Goal: Task Accomplishment & Management: Use online tool/utility

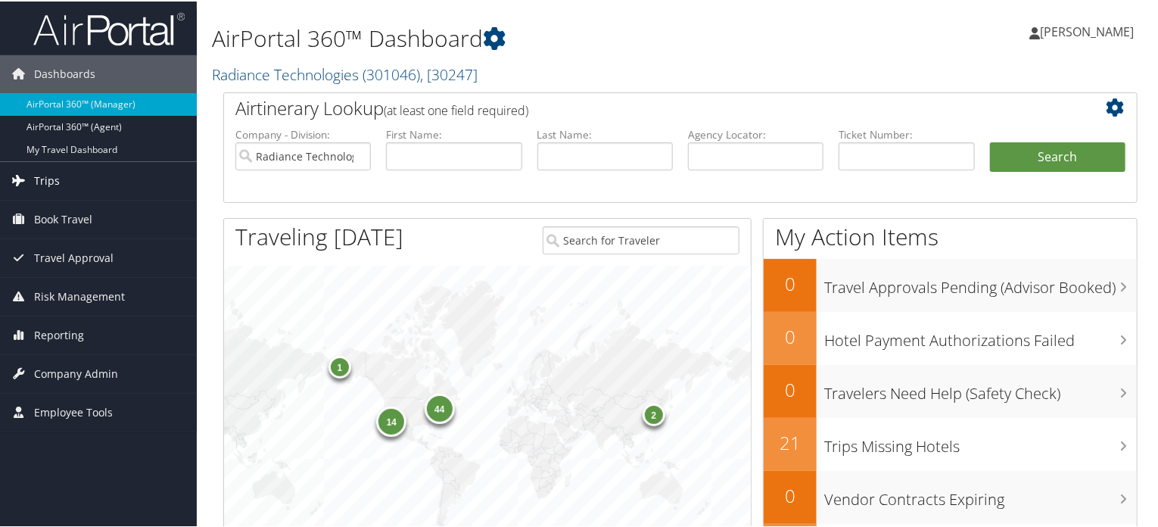
click at [48, 173] on span "Trips" at bounding box center [47, 180] width 26 height 38
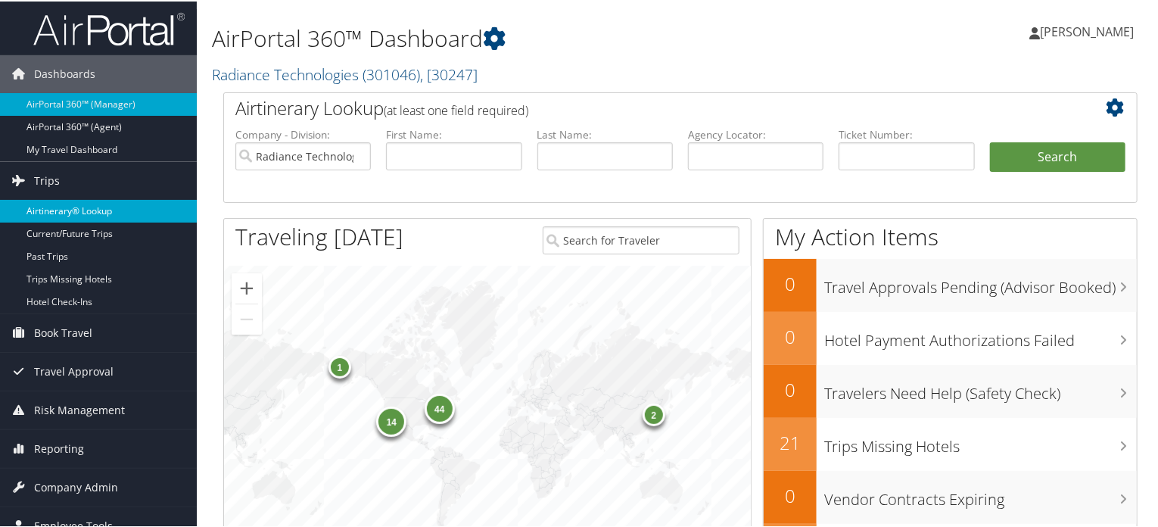
click at [78, 211] on link "Airtinerary® Lookup" at bounding box center [98, 209] width 197 height 23
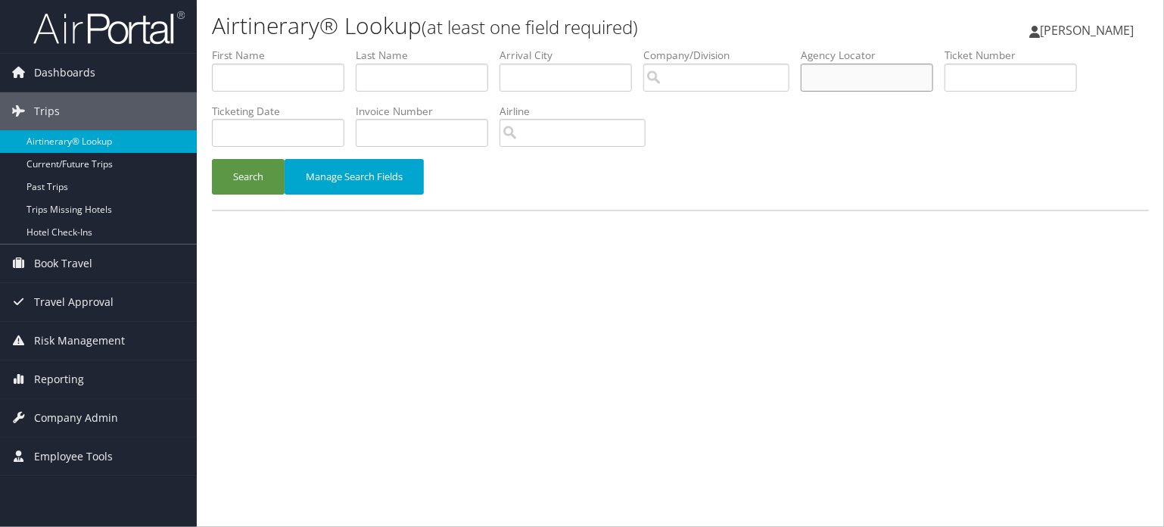
click at [875, 78] on input "text" at bounding box center [867, 78] width 132 height 28
paste input "DB27L5"
click at [259, 181] on button "Search" at bounding box center [248, 177] width 73 height 36
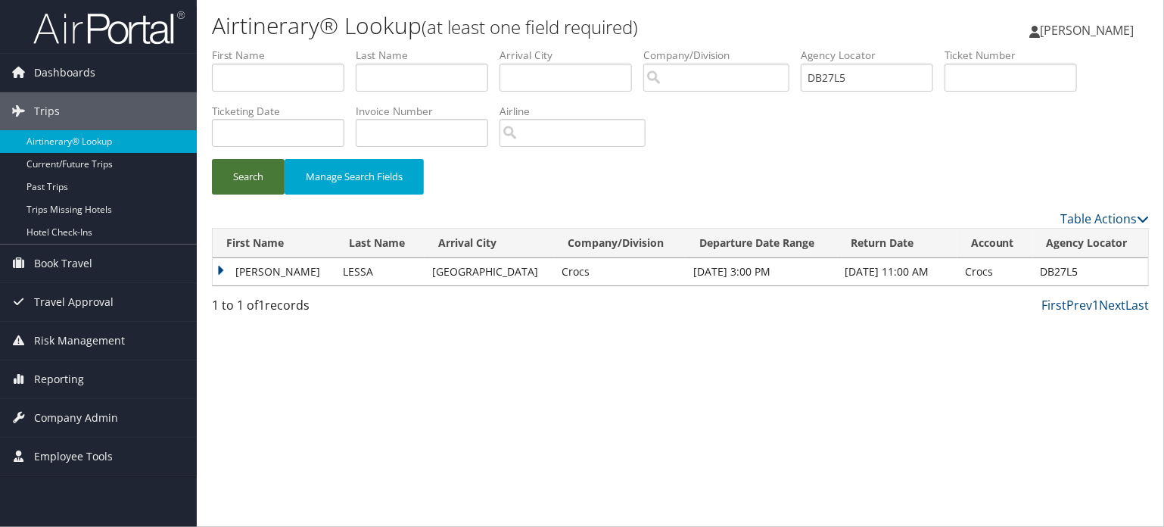
click at [259, 181] on button "Search" at bounding box center [248, 177] width 73 height 36
click at [245, 269] on td "PATRICIA MOREIRA" at bounding box center [274, 271] width 123 height 27
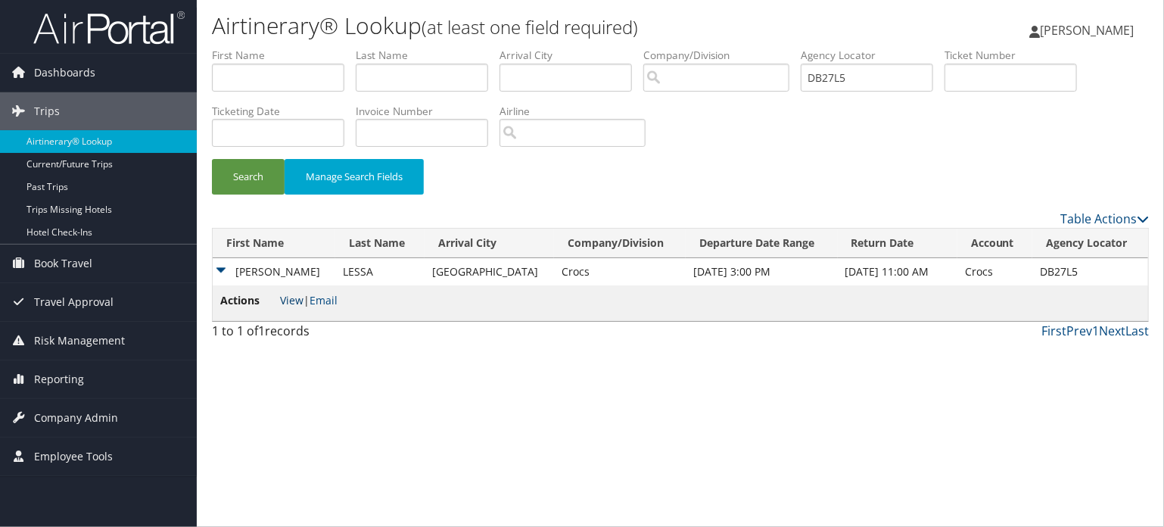
click at [289, 300] on link "View" at bounding box center [291, 300] width 23 height 14
click at [263, 188] on button "Search" at bounding box center [248, 177] width 73 height 36
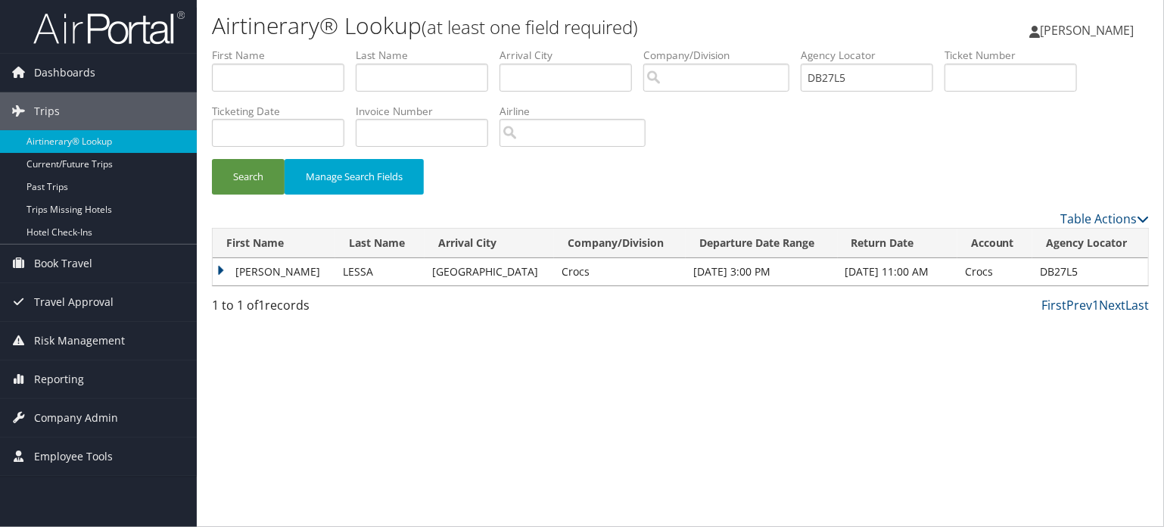
click at [242, 260] on td "PATRICIA MOREIRA" at bounding box center [274, 271] width 123 height 27
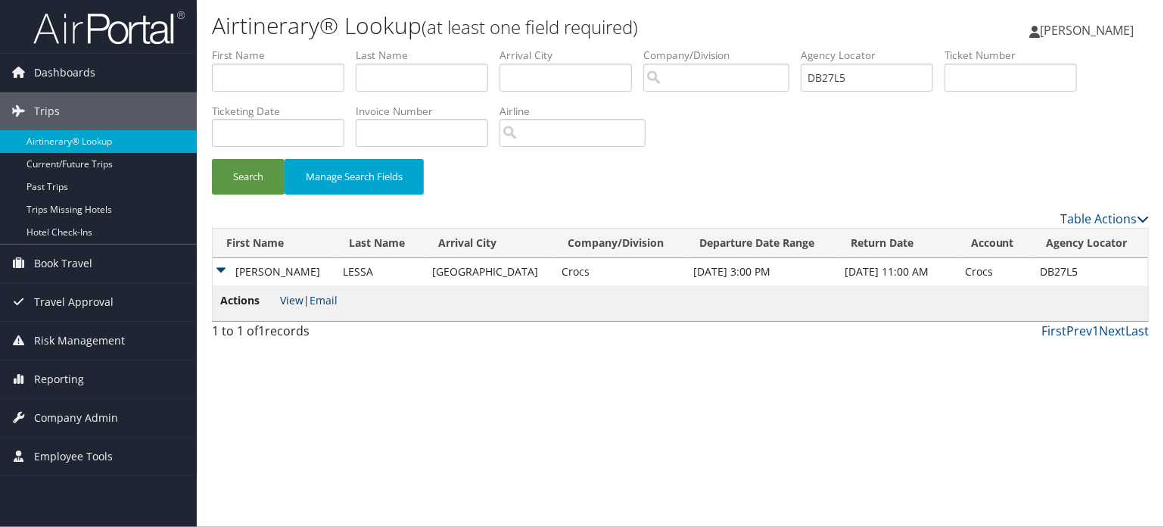
click at [291, 301] on link "View" at bounding box center [291, 300] width 23 height 14
drag, startPoint x: 887, startPoint y: 72, endPoint x: 778, endPoint y: 72, distance: 109.0
click at [779, 48] on ul "First Name Last Name Departure City Arrival City Company/Division Airport/City …" at bounding box center [680, 48] width 937 height 0
paste input "CN08"
type input "DCN085"
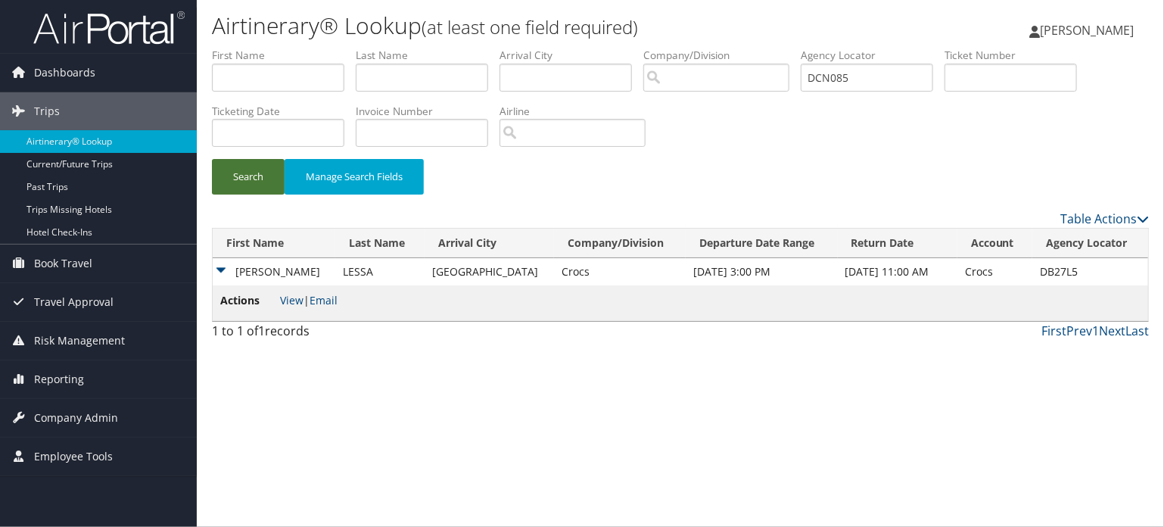
click at [235, 181] on button "Search" at bounding box center [248, 177] width 73 height 36
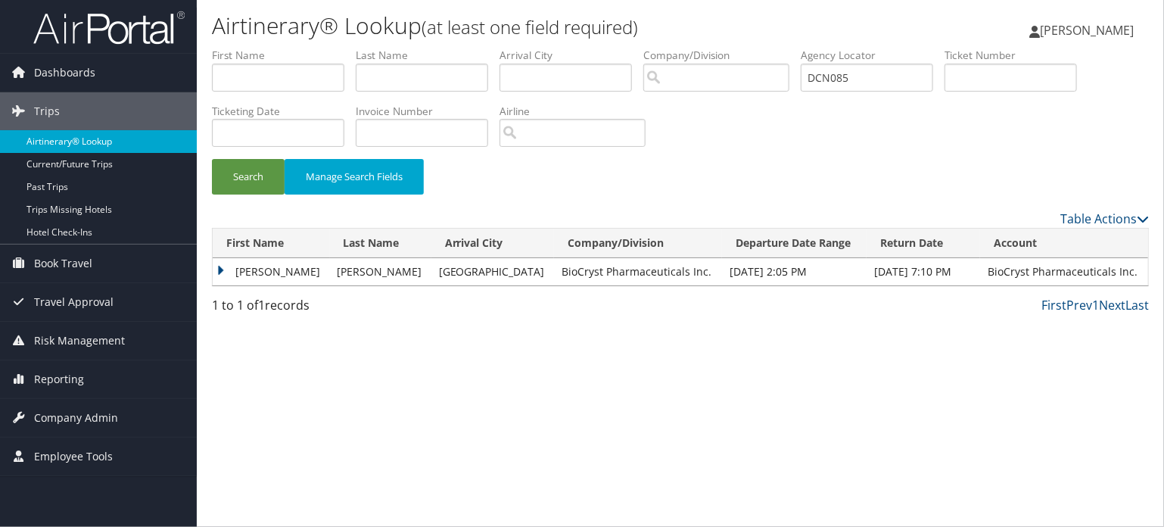
click at [85, 136] on link "Airtinerary® Lookup" at bounding box center [98, 141] width 197 height 23
click at [235, 189] on button "Search" at bounding box center [248, 177] width 73 height 36
click at [254, 188] on button "Search" at bounding box center [248, 177] width 73 height 36
click at [254, 272] on td "ANN MALINHELENA" at bounding box center [271, 271] width 117 height 27
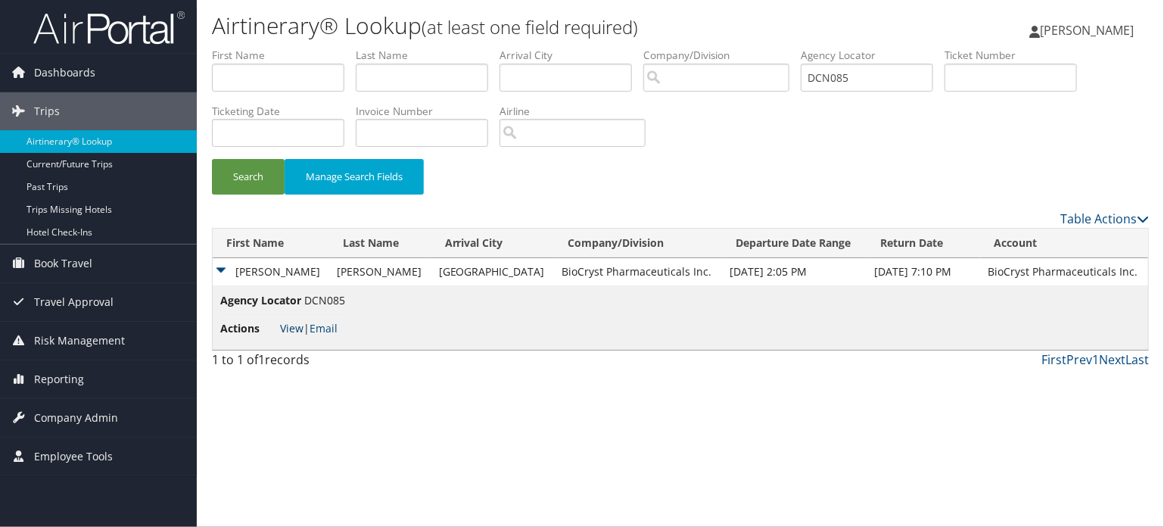
click at [289, 323] on link "View" at bounding box center [291, 328] width 23 height 14
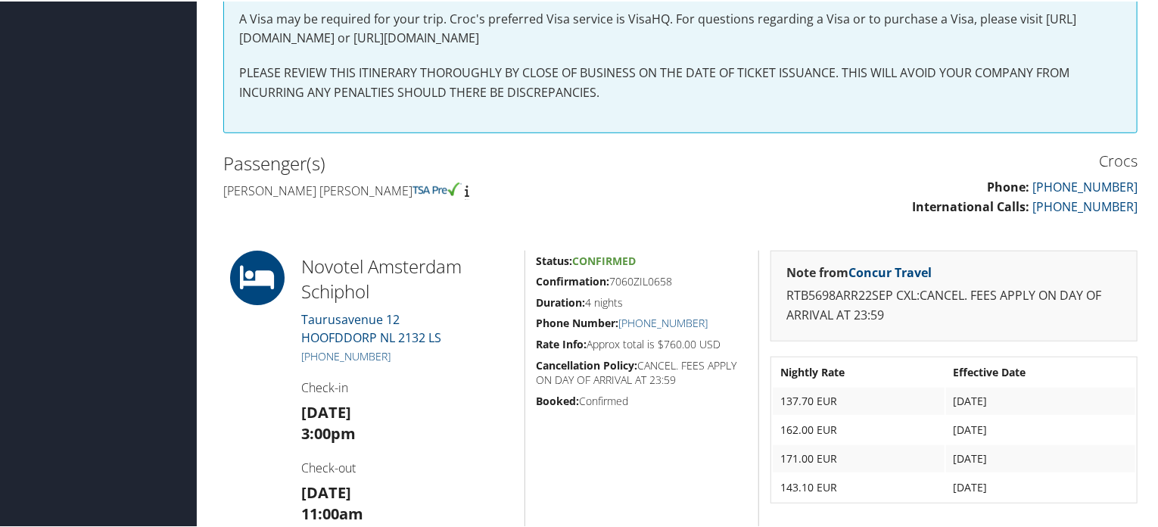
scroll to position [210, 0]
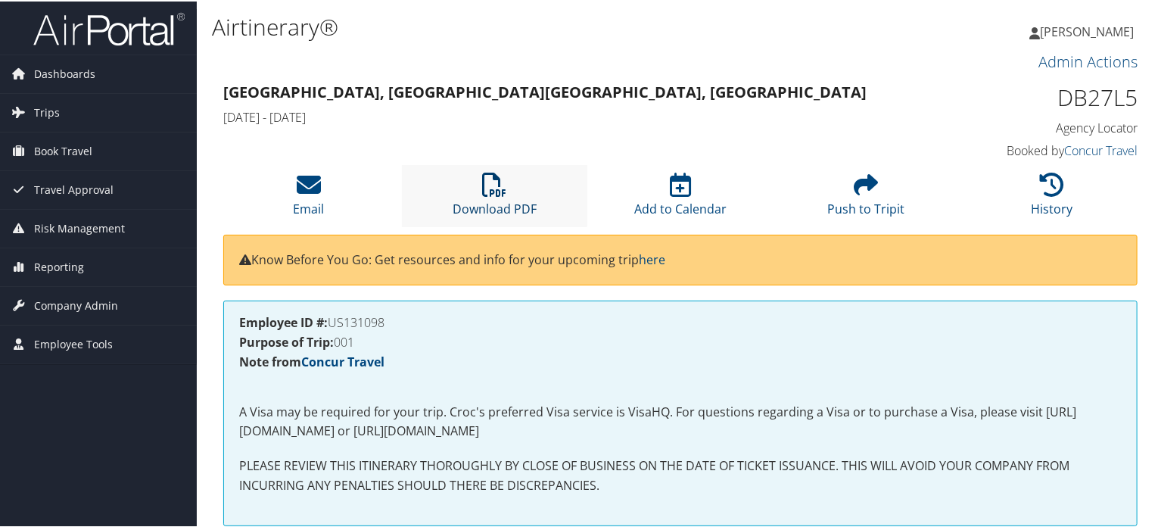
click at [503, 185] on icon at bounding box center [494, 183] width 24 height 24
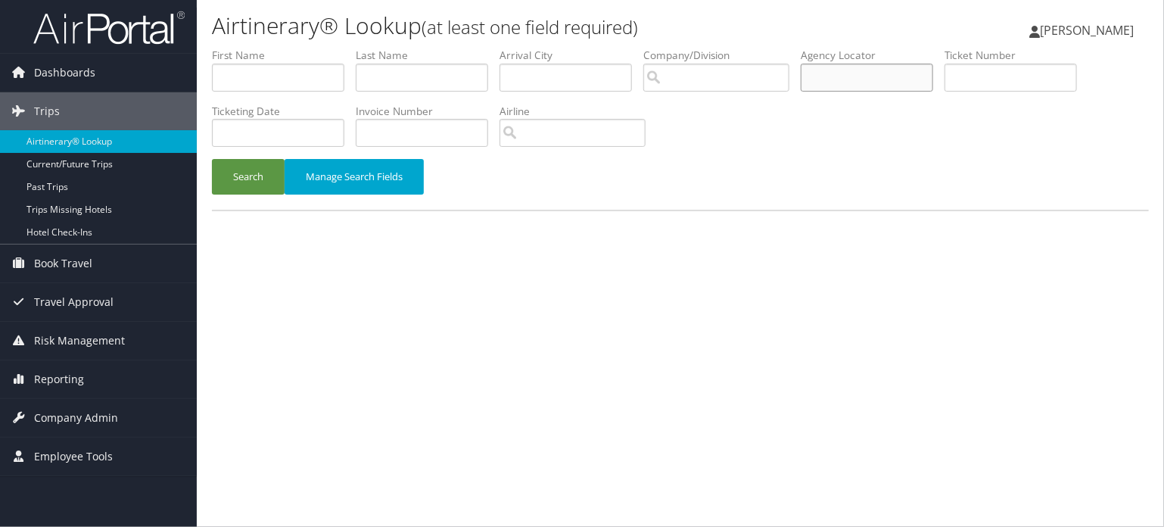
click at [864, 76] on input "text" at bounding box center [867, 78] width 132 height 28
paste input "DCN3Z9"
type input "DCN3Z9"
click at [821, 74] on input "DCN3Z9" at bounding box center [867, 78] width 132 height 28
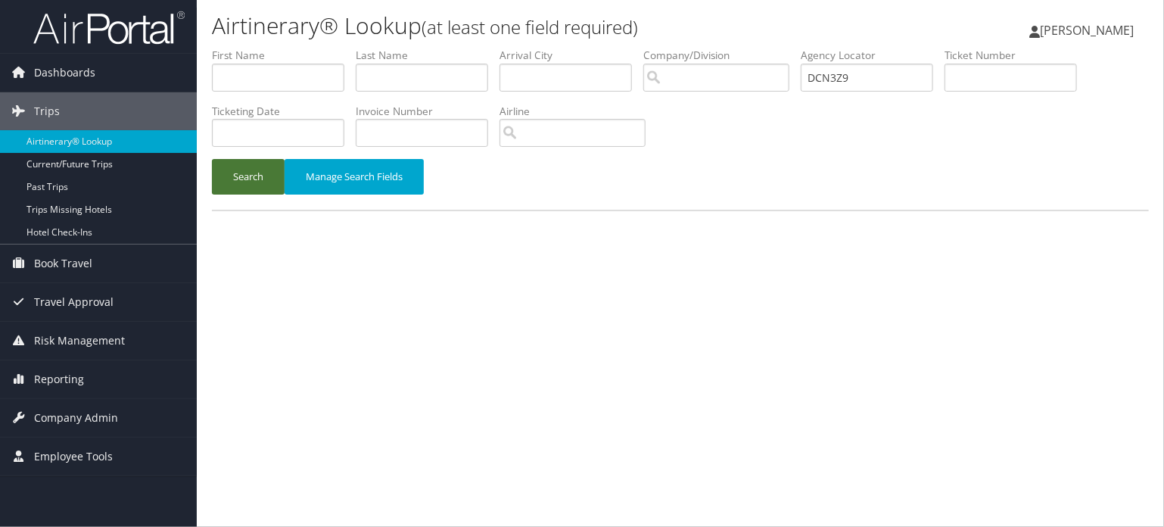
click at [263, 177] on button "Search" at bounding box center [248, 177] width 73 height 36
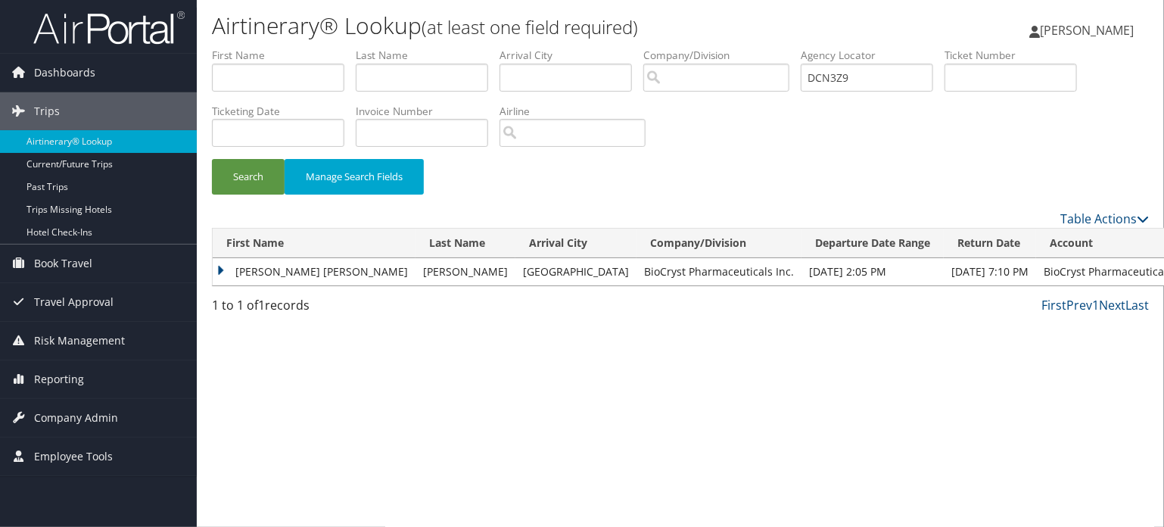
click at [251, 277] on td "LINDA KRISTINA" at bounding box center [314, 271] width 203 height 27
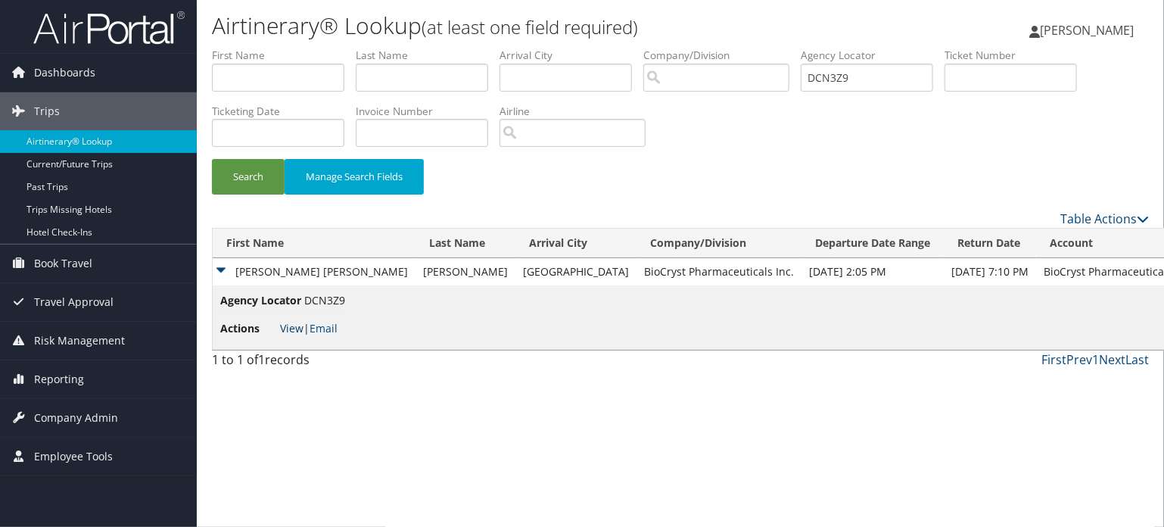
click at [288, 332] on link "View" at bounding box center [291, 328] width 23 height 14
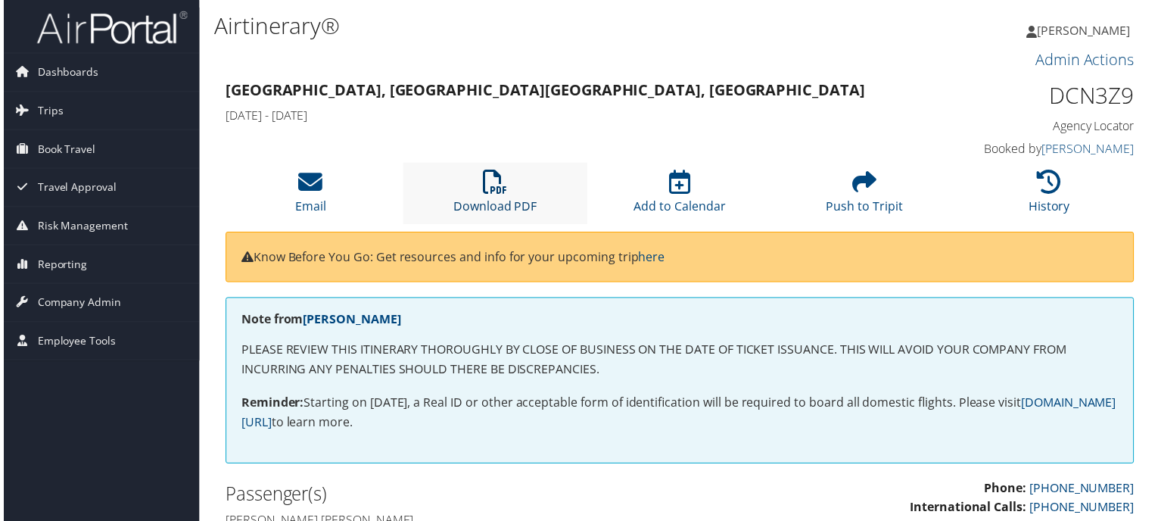
click at [486, 199] on link "Download PDF" at bounding box center [495, 197] width 84 height 36
click at [495, 210] on link "Download PDF" at bounding box center [495, 197] width 84 height 36
